Goal: Information Seeking & Learning: Learn about a topic

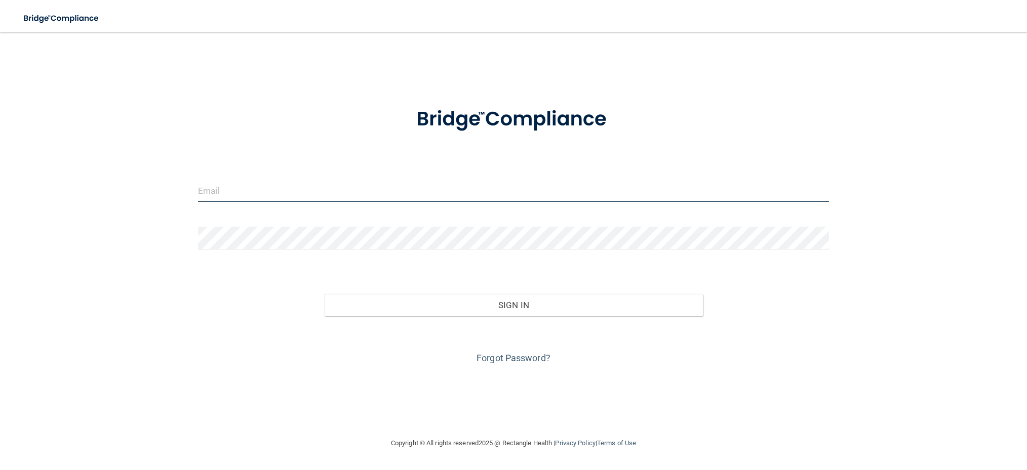
click at [253, 194] on input "email" at bounding box center [513, 190] width 631 height 23
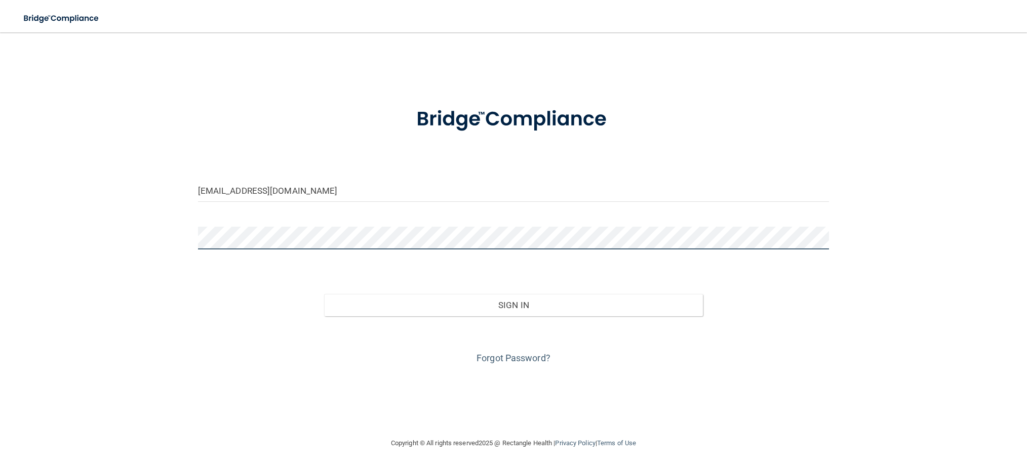
click at [324, 294] on button "Sign In" at bounding box center [513, 305] width 379 height 22
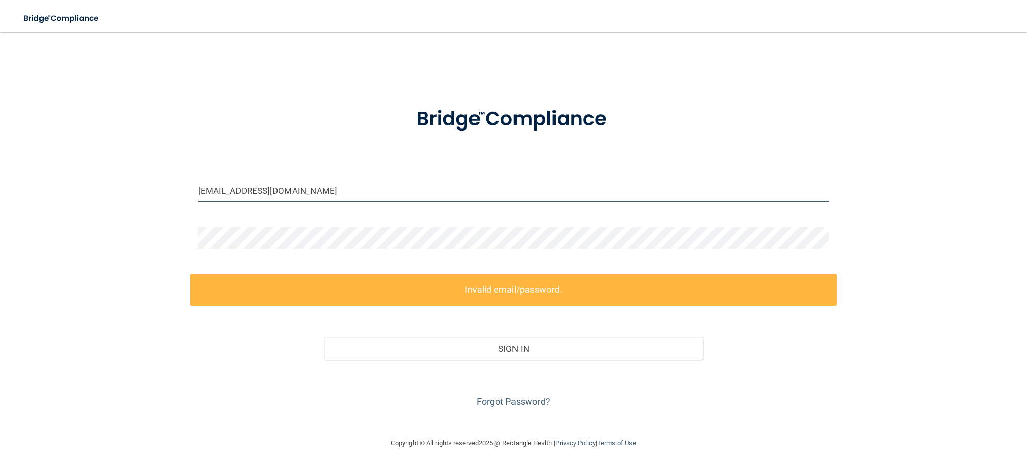
click at [304, 191] on input "Lean@dfortho.com" at bounding box center [513, 190] width 631 height 23
click at [210, 191] on input "Lean@dfortho.com" at bounding box center [513, 190] width 631 height 23
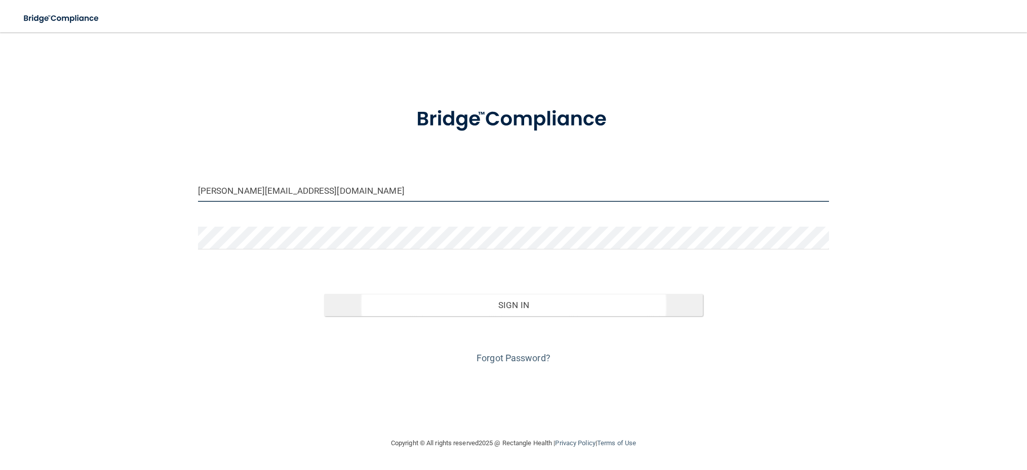
type input "Leann@dfortho.com"
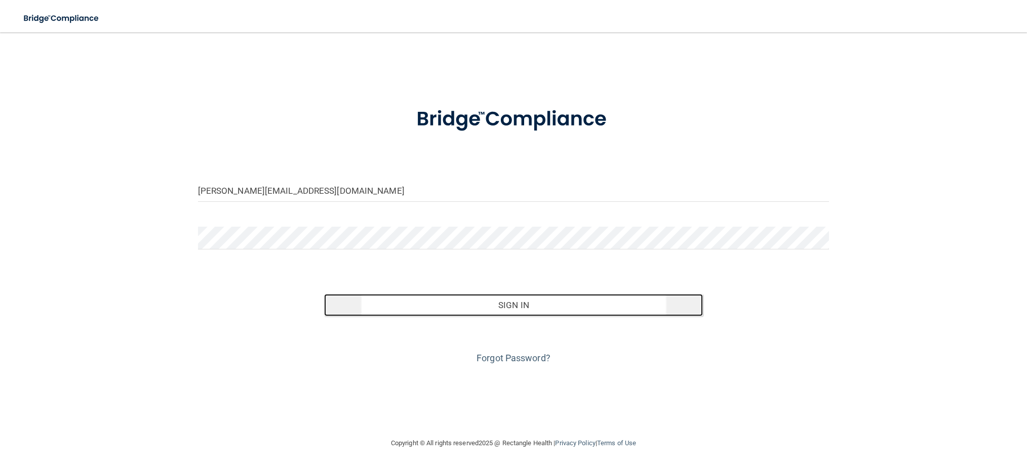
click at [514, 305] on button "Sign In" at bounding box center [513, 305] width 379 height 22
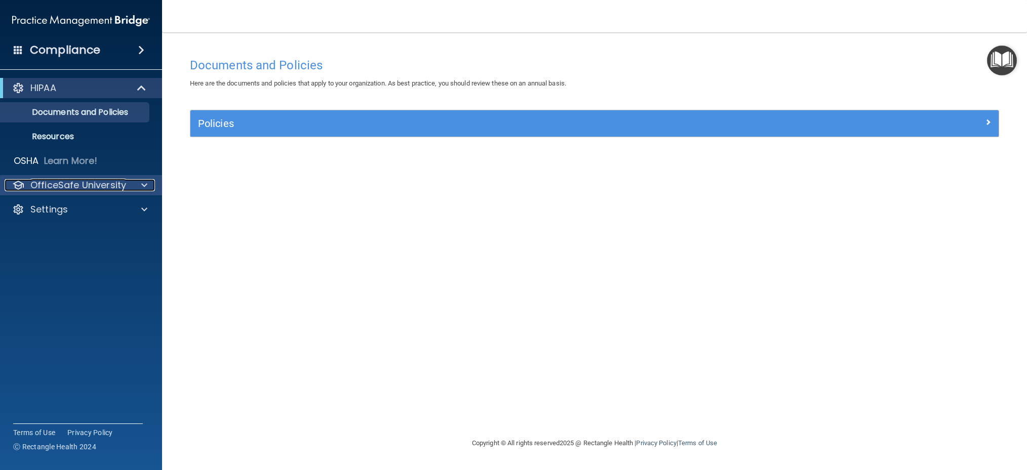
click at [138, 187] on div at bounding box center [142, 185] width 25 height 12
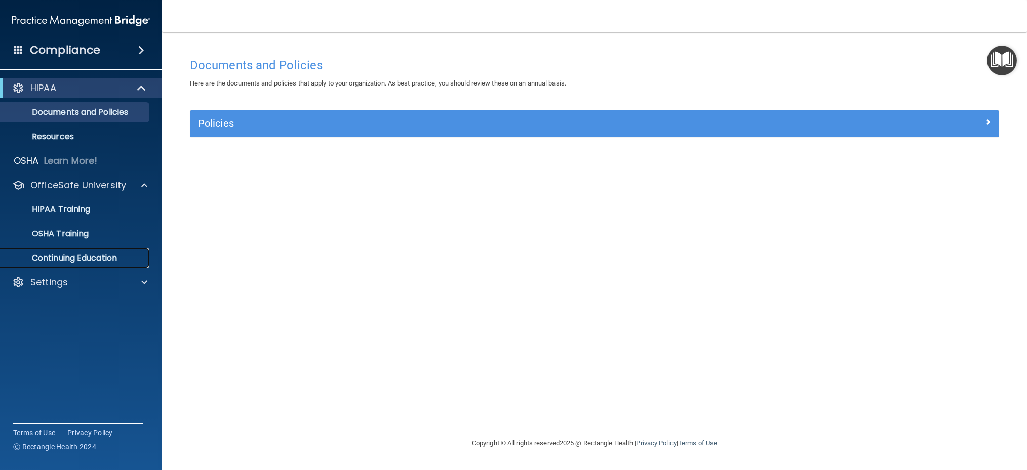
click at [107, 257] on p "Continuing Education" at bounding box center [76, 258] width 138 height 10
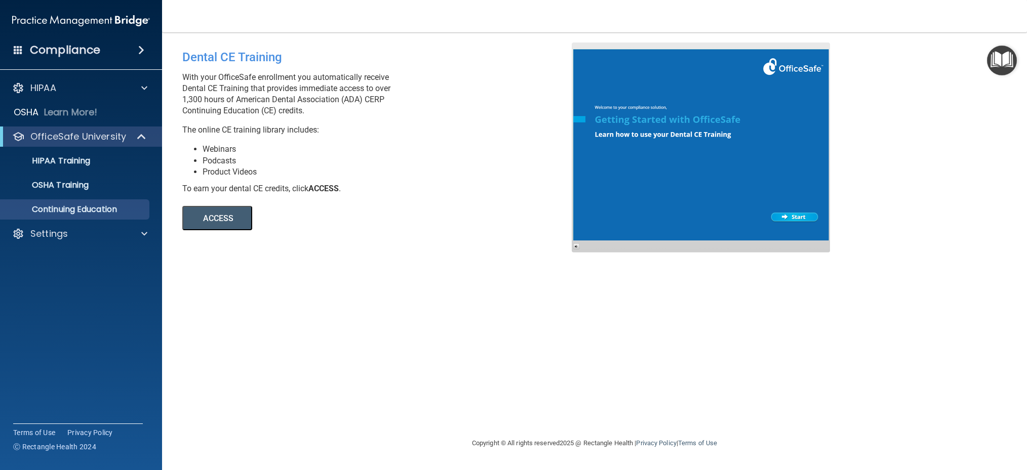
click at [219, 220] on button "ACCESS" at bounding box center [217, 218] width 70 height 24
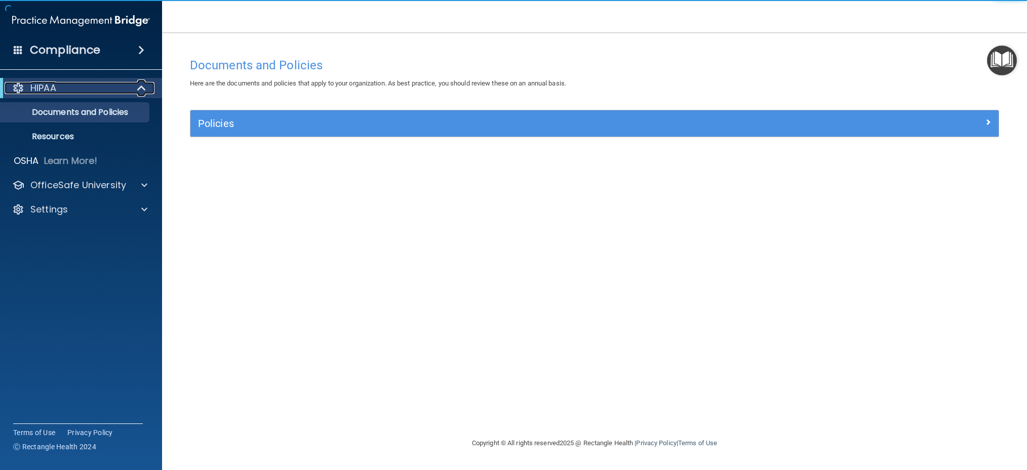
click at [138, 89] on span at bounding box center [142, 88] width 9 height 12
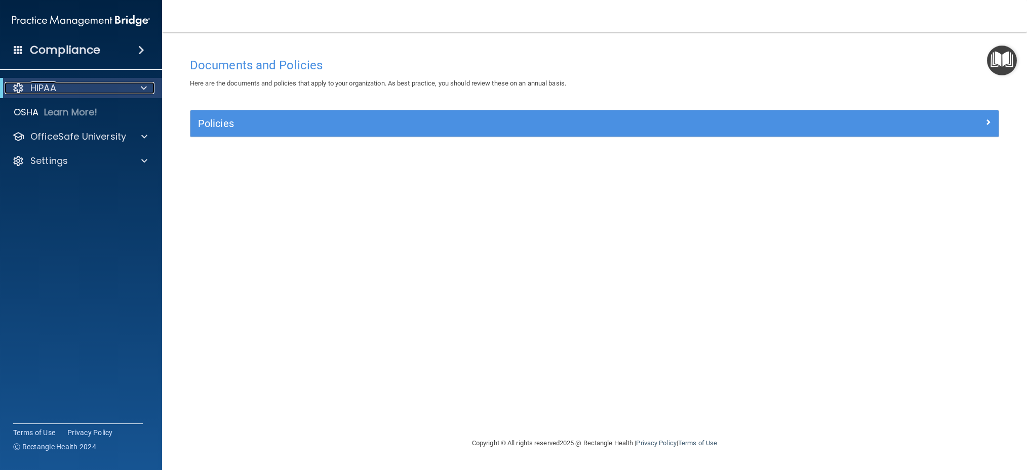
click at [138, 89] on div at bounding box center [142, 88] width 25 height 12
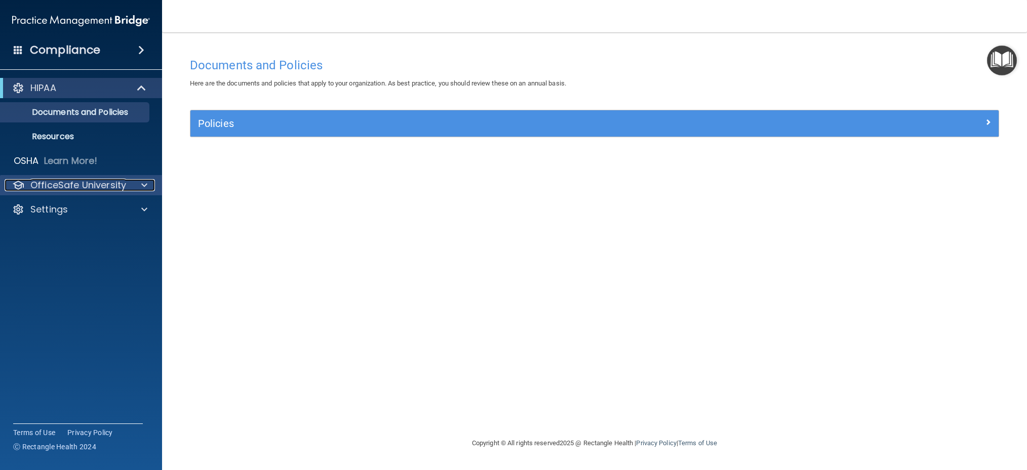
click at [133, 186] on div at bounding box center [142, 185] width 25 height 12
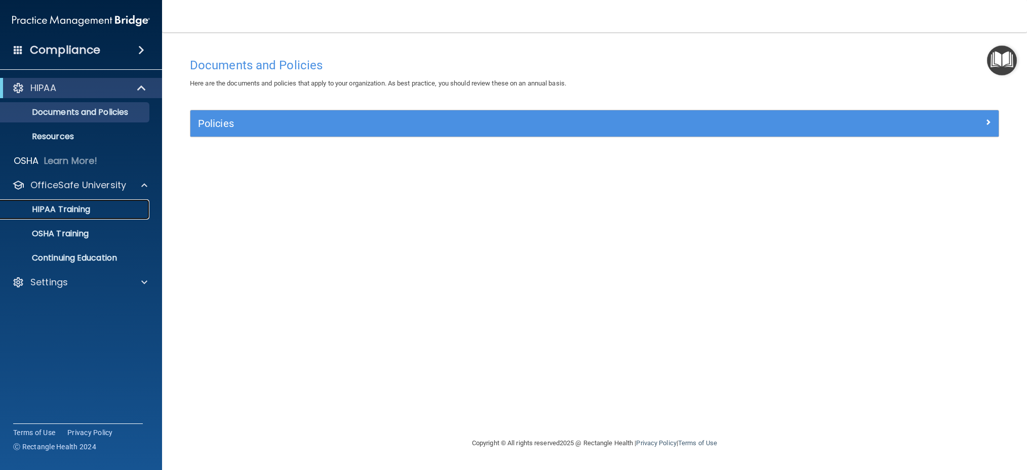
click at [82, 207] on p "HIPAA Training" at bounding box center [49, 210] width 84 height 10
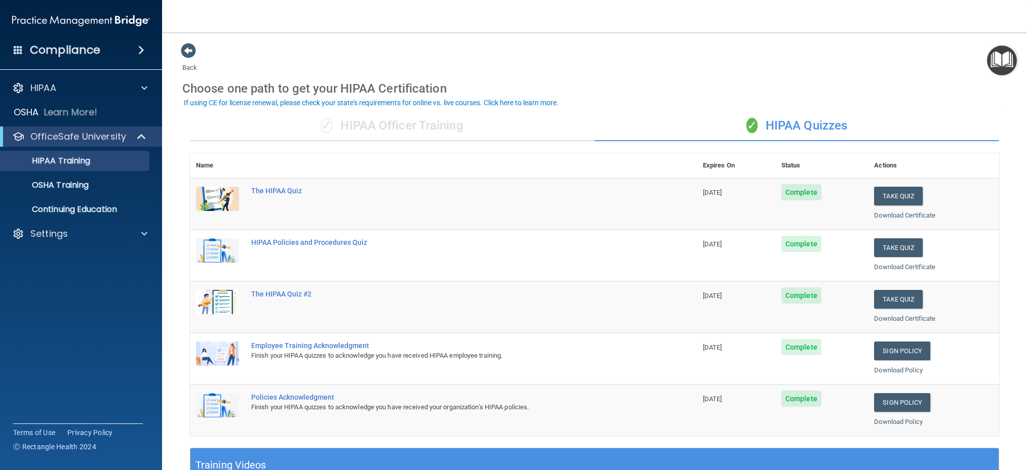
click at [738, 71] on div "Back Choose one path to get your HIPAA Certification ✓ HIPAA Officer Training ✓…" at bounding box center [594, 383] width 824 height 680
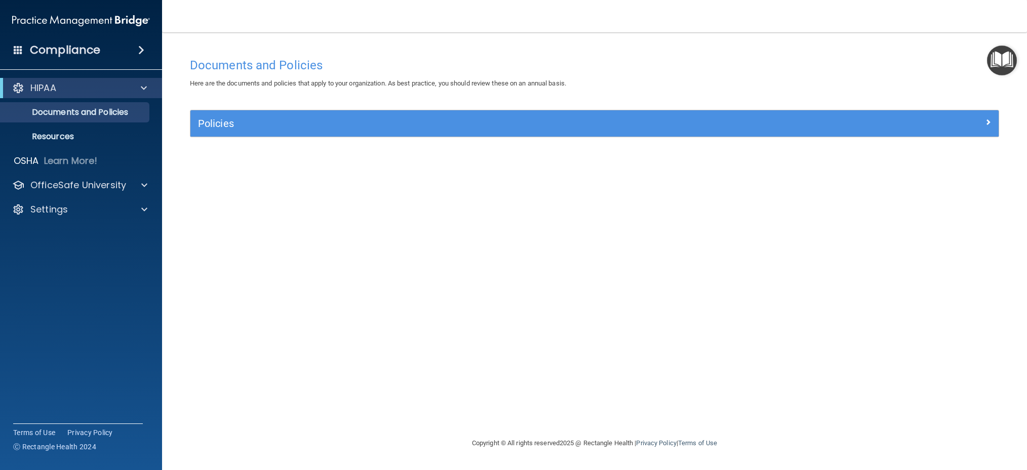
click at [1004, 67] on img "Open Resource Center" at bounding box center [1002, 61] width 30 height 30
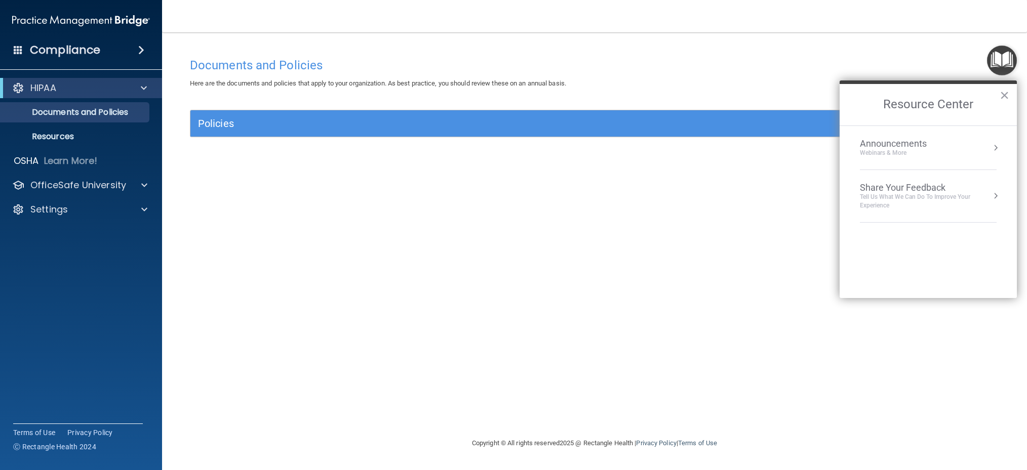
click at [1004, 67] on img "Open Resource Center" at bounding box center [1002, 61] width 30 height 30
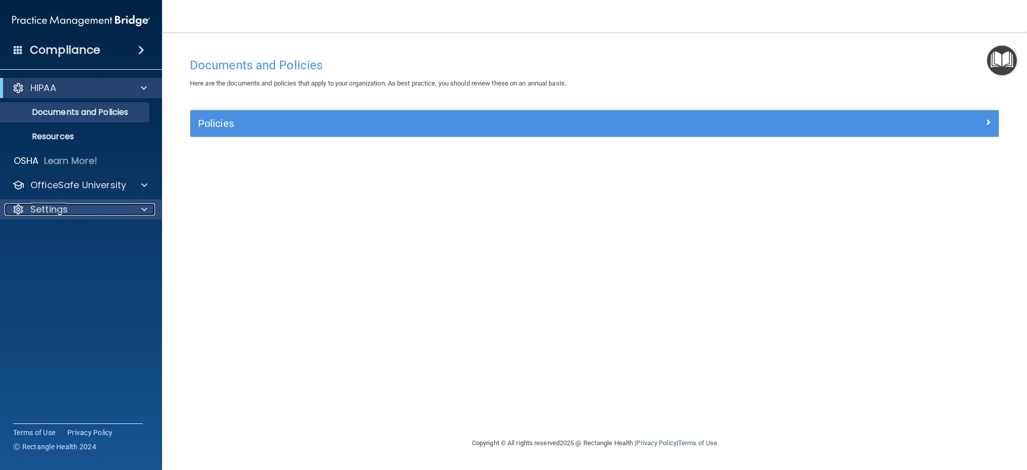
click at [123, 211] on div "Settings" at bounding box center [68, 210] width 126 height 12
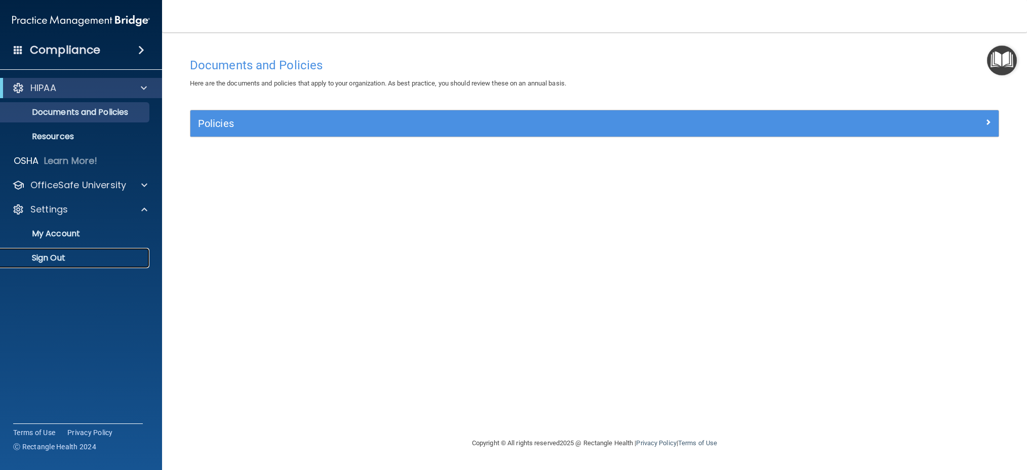
click at [47, 262] on p "Sign Out" at bounding box center [76, 258] width 138 height 10
